Goal: Navigation & Orientation: Find specific page/section

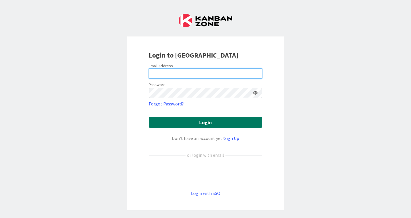
type input "[EMAIL_ADDRESS][DOMAIN_NAME]"
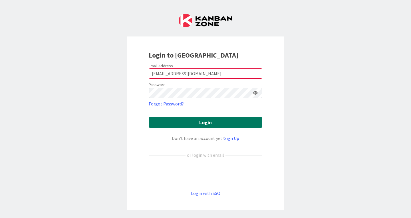
click at [197, 119] on button "Login" at bounding box center [206, 122] width 114 height 11
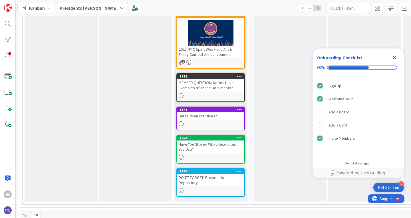
scroll to position [205, 0]
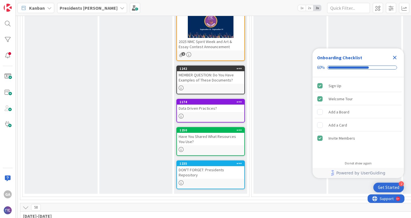
click at [220, 170] on div "DON'T FORGET: Presidents Repository" at bounding box center [210, 172] width 67 height 13
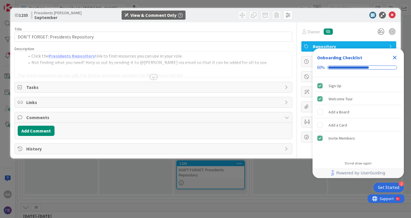
click at [396, 57] on icon "Close Checklist" at bounding box center [395, 58] width 4 height 4
click at [396, 57] on div "Dates" at bounding box center [348, 62] width 95 height 10
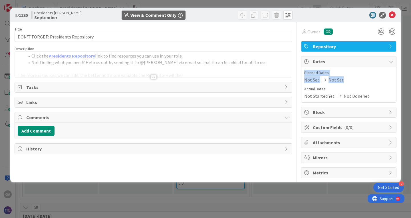
drag, startPoint x: 409, startPoint y: 67, endPoint x: 410, endPoint y: 77, distance: 10.3
click at [410, 77] on div "ID 1235 Presidents Cohort Calls September View & Comment Only Title 35 / 128 DO…" at bounding box center [205, 109] width 411 height 218
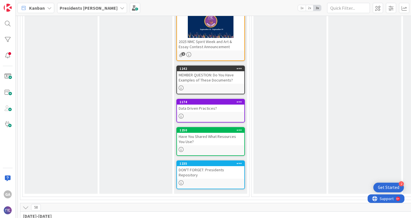
click at [191, 139] on div "Have You Shared What Resources You Use?" at bounding box center [210, 139] width 67 height 13
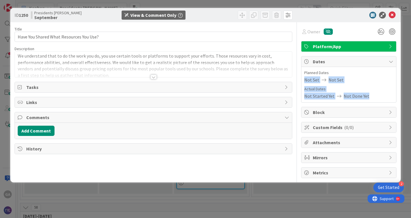
drag, startPoint x: 409, startPoint y: 75, endPoint x: 411, endPoint y: 107, distance: 31.4
click at [411, 107] on div "ID 1250 Presidents Cohort Calls September View & Comment Only Title 39 / 128 Ha…" at bounding box center [205, 109] width 411 height 218
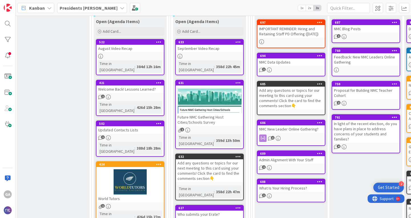
scroll to position [455, 83]
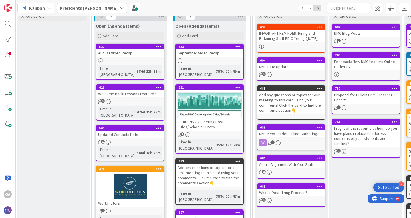
click at [272, 142] on span "1" at bounding box center [273, 143] width 4 height 4
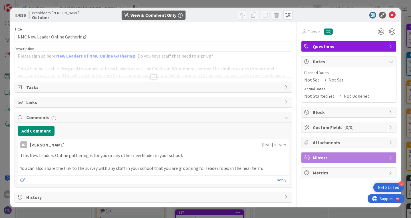
drag, startPoint x: 409, startPoint y: 126, endPoint x: 409, endPoint y: 142, distance: 16.6
click at [409, 142] on div "ID 686 Presidents Cohort Calls October View & Comment Only Title 32 / 128 NMC N…" at bounding box center [205, 109] width 411 height 218
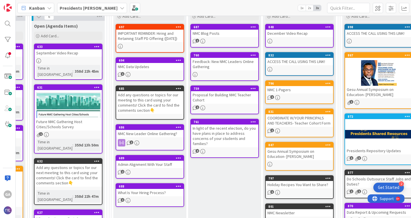
scroll to position [455, 241]
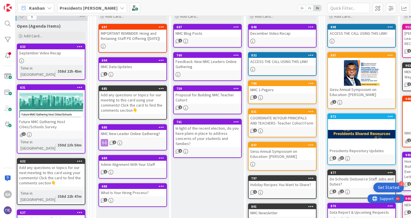
click at [332, 156] on span "1" at bounding box center [334, 158] width 4 height 4
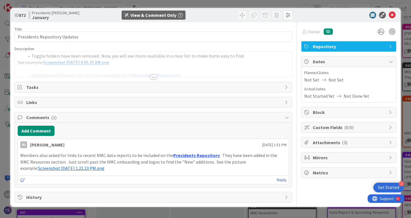
click at [56, 169] on span "Screenshot [DATE] 1.21.23 PM.png" at bounding box center [71, 169] width 66 height 6
click at [325, 142] on span "Attachments ( 3 )" at bounding box center [349, 142] width 73 height 7
click at [392, 142] on icon at bounding box center [391, 142] width 5 height 5
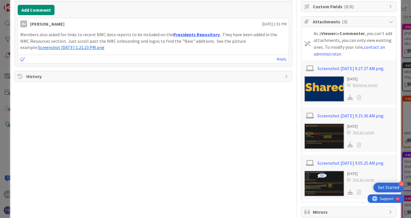
scroll to position [124, 0]
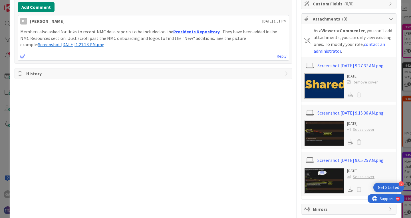
click at [312, 142] on img at bounding box center [324, 134] width 40 height 26
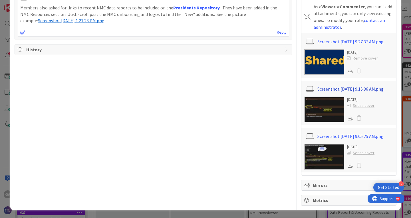
click at [399, 121] on div "ID 872 Presidents Cohort Calls January View & Comment Only Title 29 / 128 Presi…" at bounding box center [205, 109] width 411 height 218
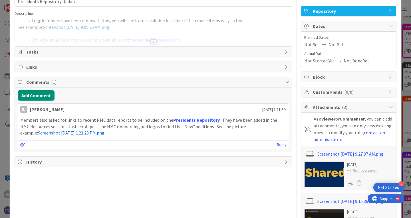
scroll to position [0, 0]
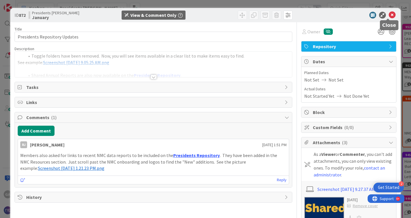
click at [389, 15] on icon at bounding box center [392, 15] width 7 height 7
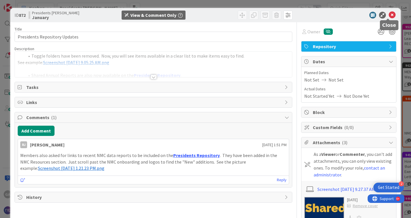
click at [389, 15] on icon at bounding box center [392, 15] width 7 height 7
click at [389, 17] on icon at bounding box center [392, 15] width 7 height 7
